Goal: Find specific page/section: Find specific page/section

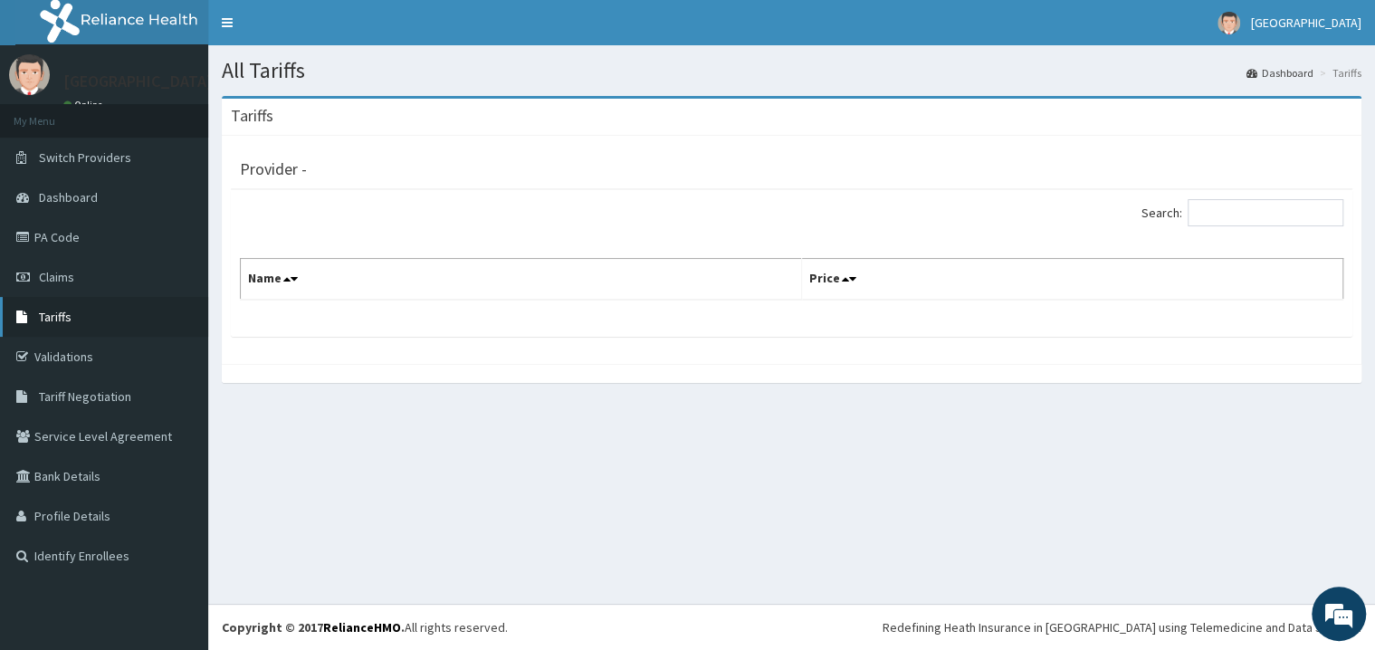
click at [51, 319] on span "Tariffs" at bounding box center [55, 317] width 33 height 16
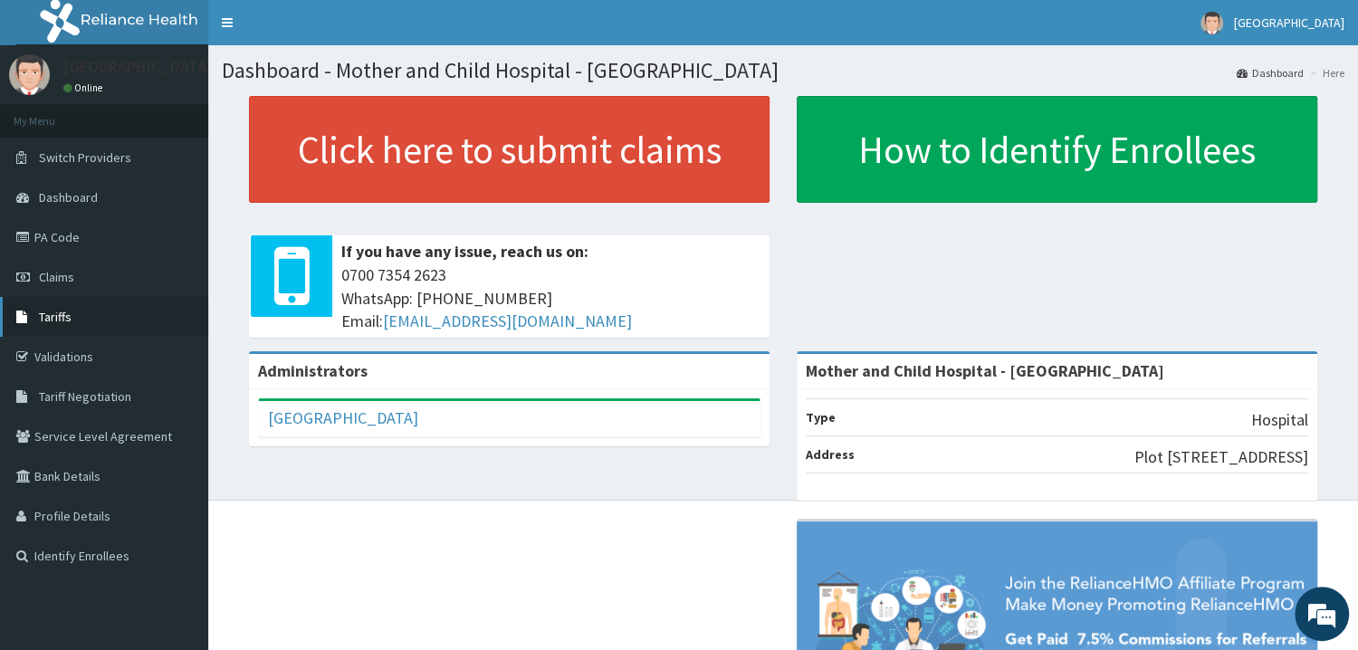
click at [58, 318] on span "Tariffs" at bounding box center [55, 317] width 33 height 16
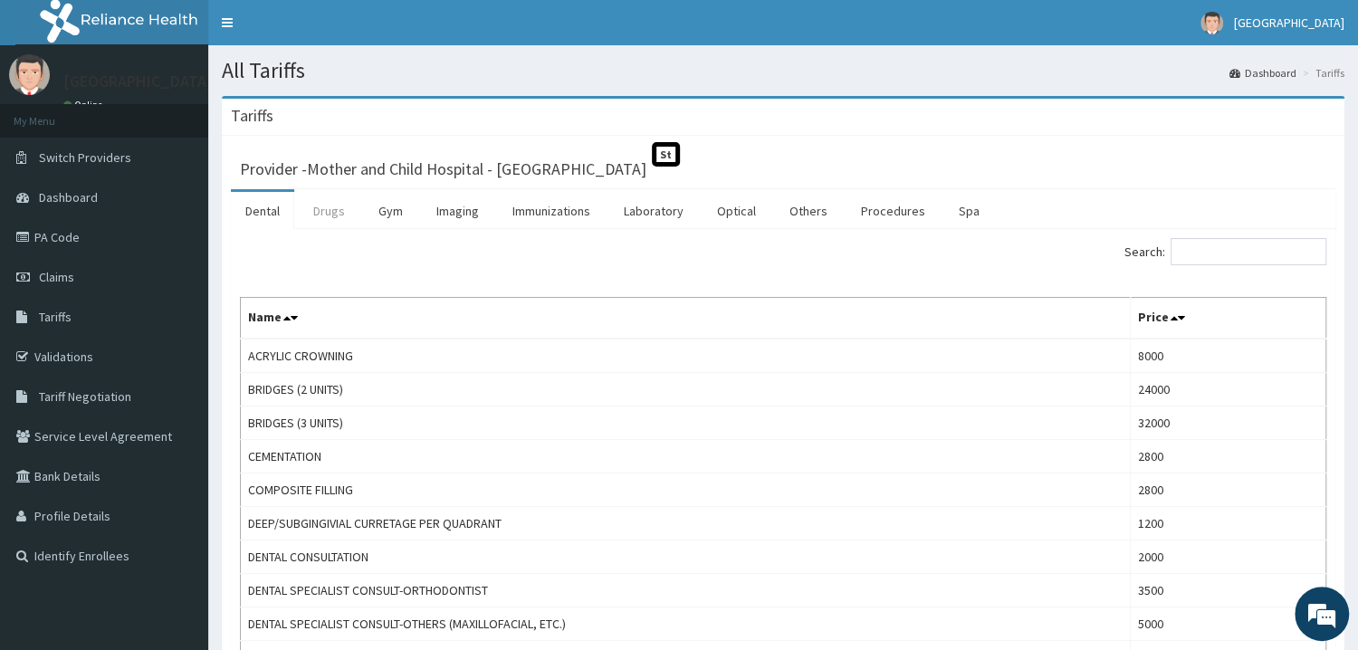
click at [332, 218] on link "Drugs" at bounding box center [329, 211] width 61 height 38
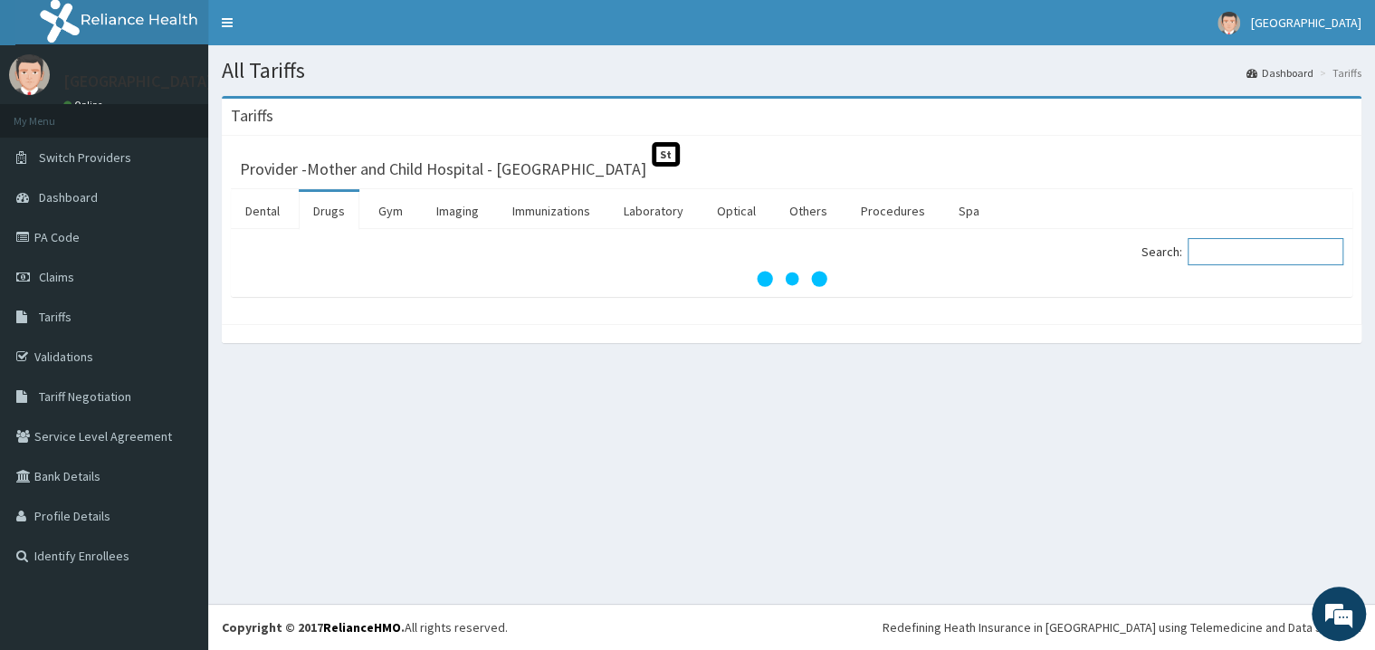
click at [1246, 258] on input "Search:" at bounding box center [1266, 251] width 156 height 27
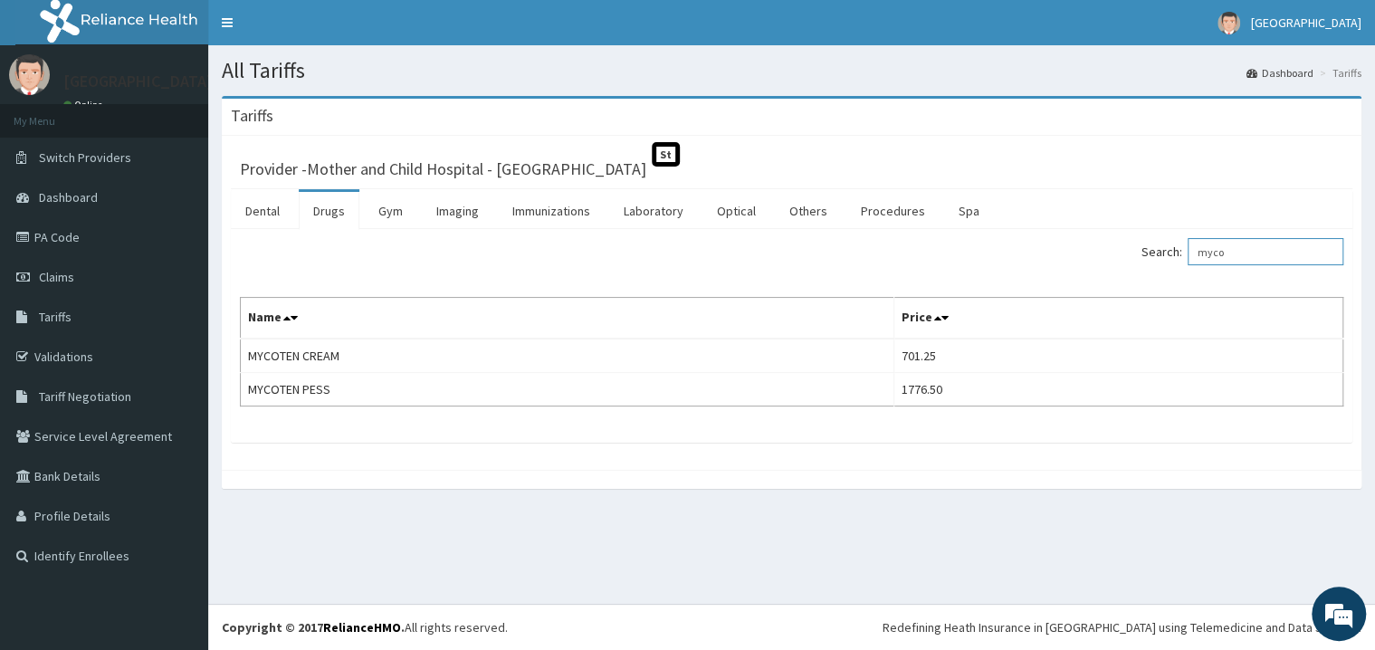
type input "myco"
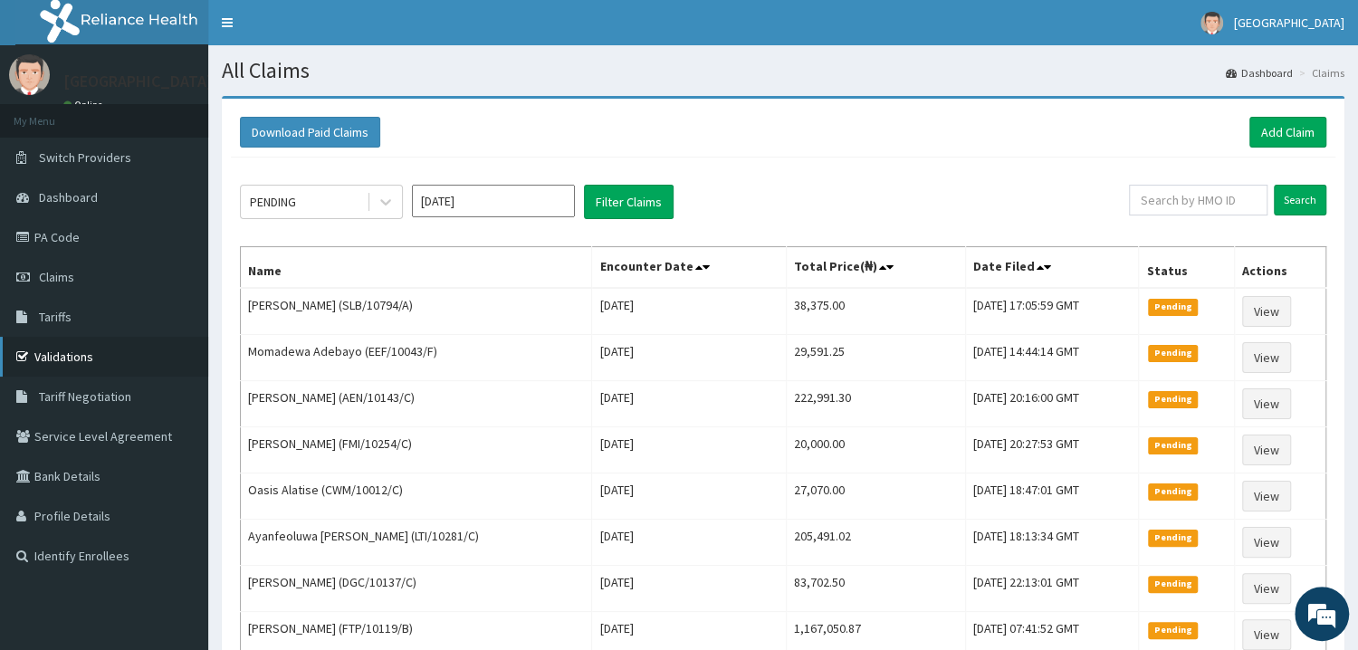
click at [74, 356] on link "Validations" at bounding box center [104, 357] width 208 height 40
